Goal: Navigation & Orientation: Find specific page/section

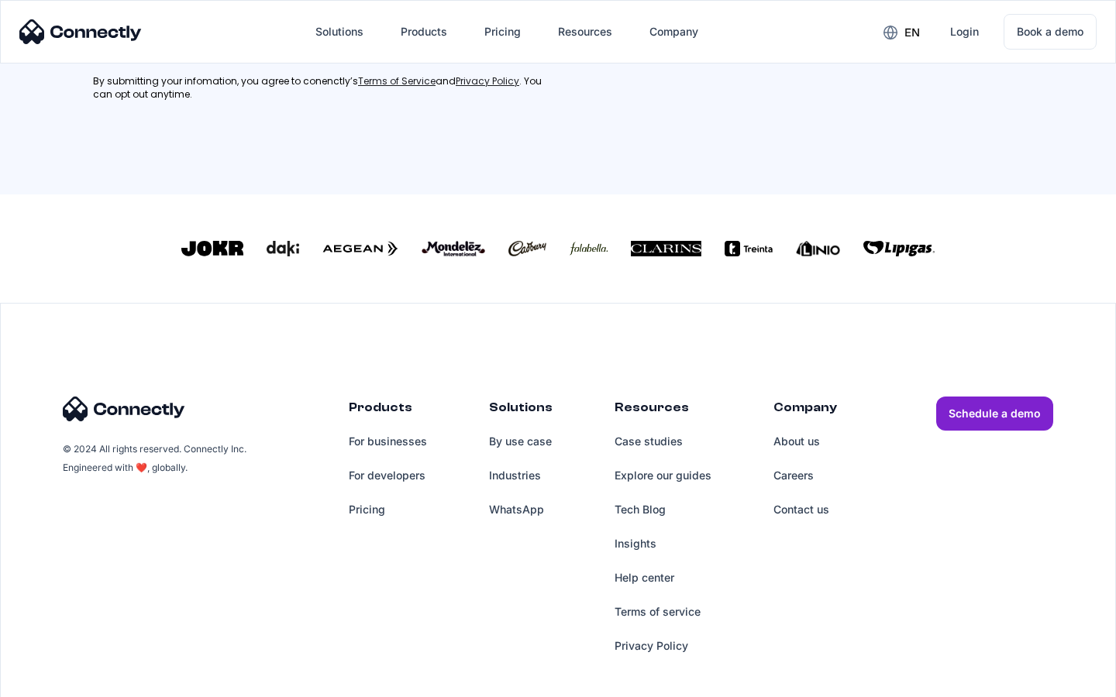
scroll to position [697, 0]
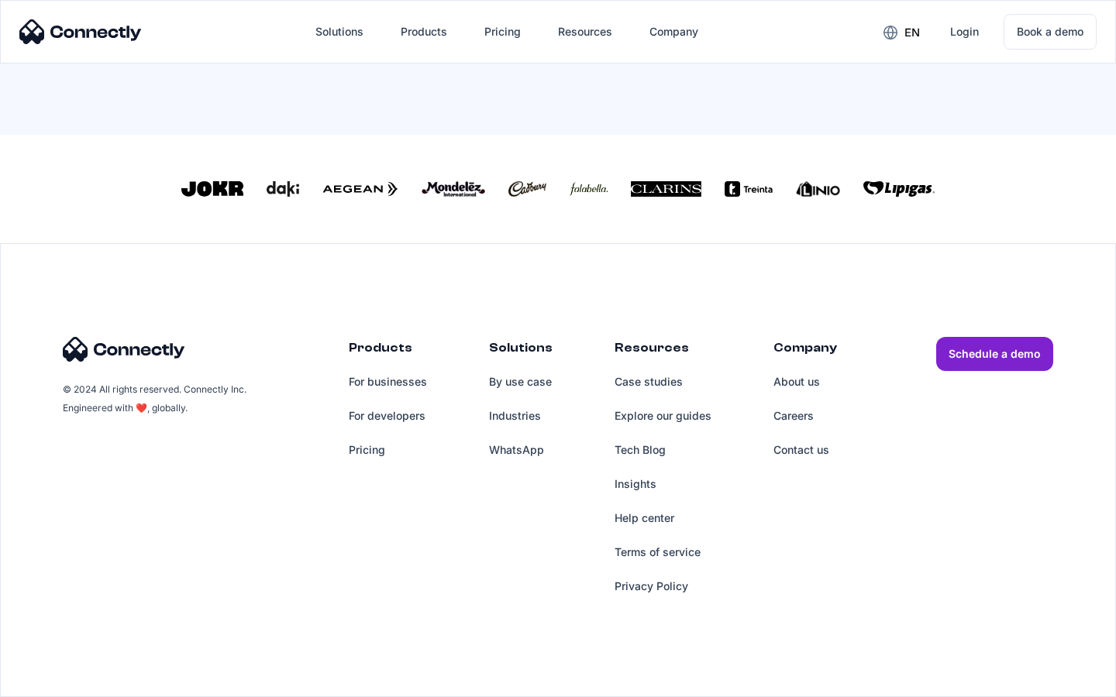
scroll to position [679, 0]
